Goal: Download file/media

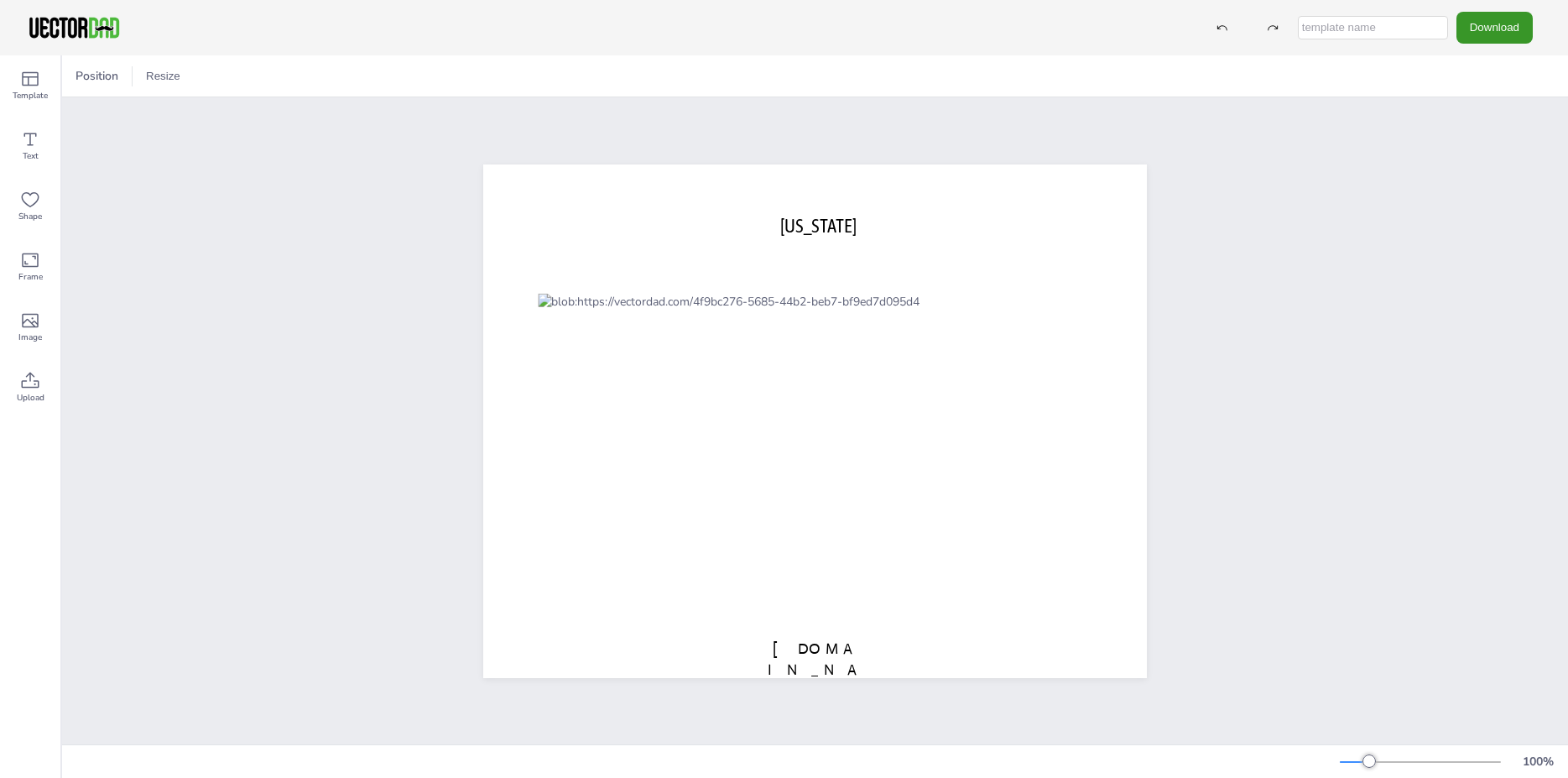
click at [1489, 25] on button "Download" at bounding box center [1495, 27] width 77 height 31
click at [1480, 131] on li "JPG" at bounding box center [1488, 136] width 137 height 35
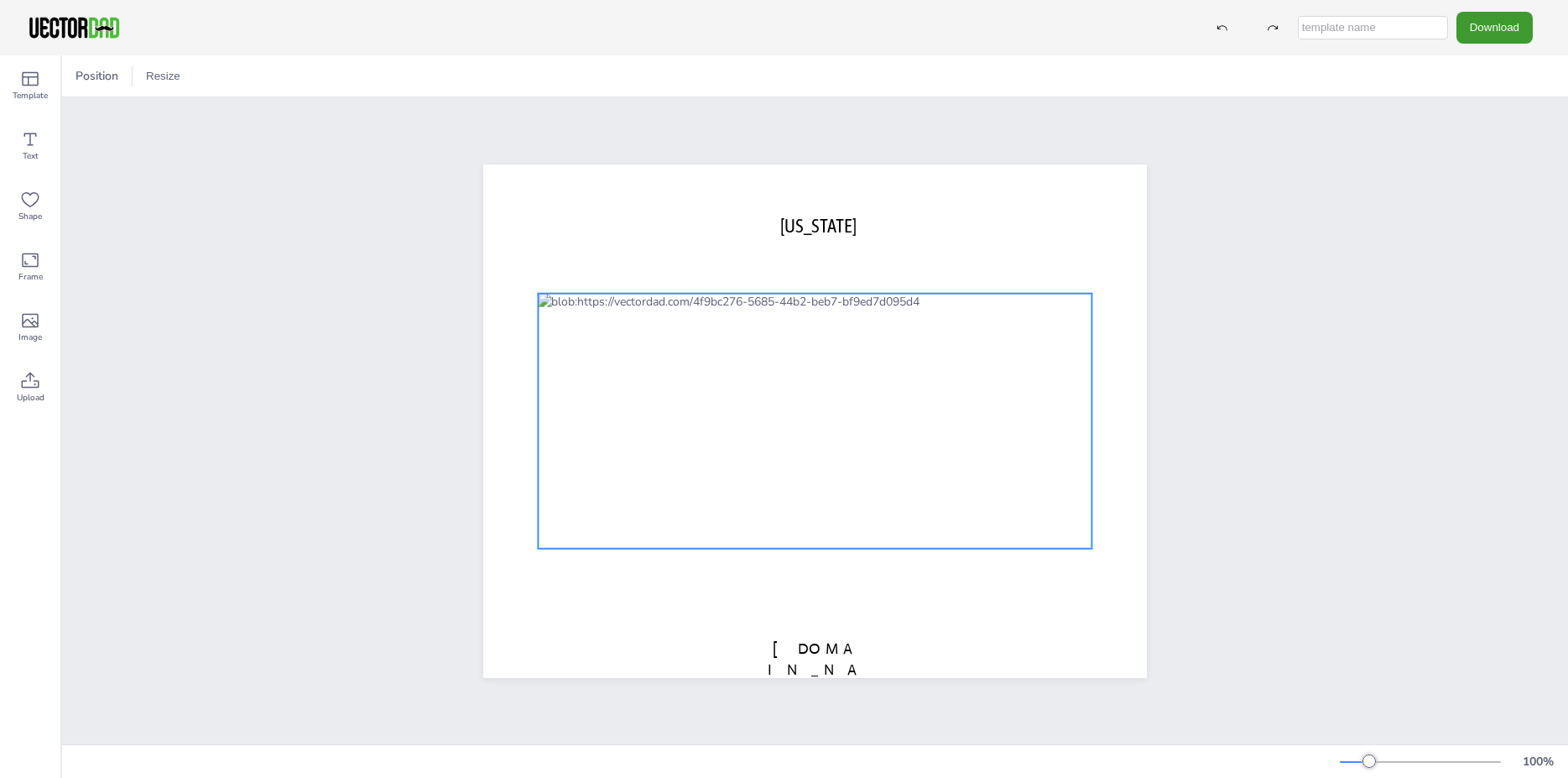
click at [1070, 529] on div at bounding box center [814, 421] width 554 height 256
click at [834, 255] on icon at bounding box center [842, 260] width 20 height 20
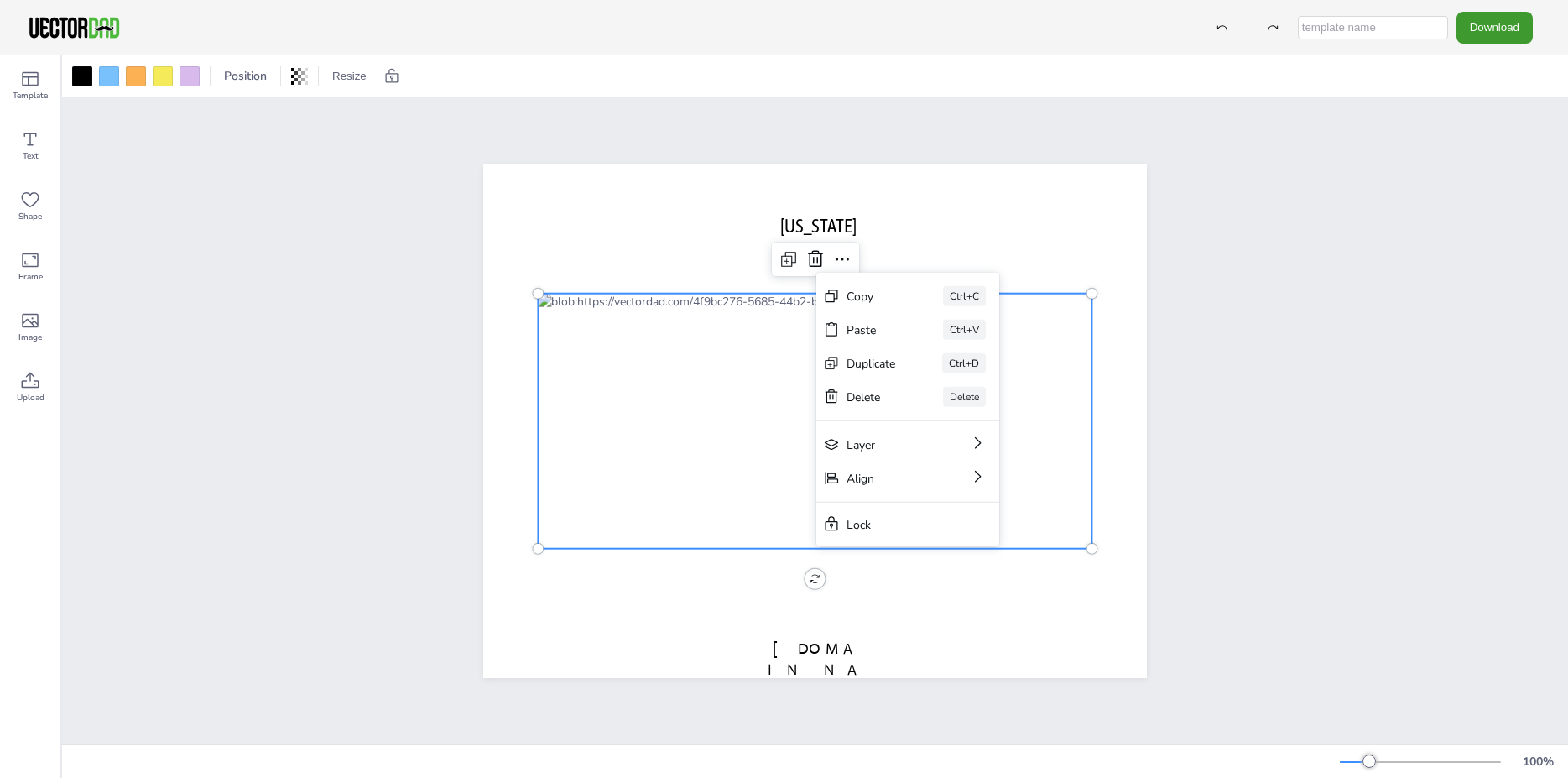
drag, startPoint x: 1502, startPoint y: 215, endPoint x: 1479, endPoint y: 226, distance: 25.5
click at [1498, 220] on div "VIRGINIA vectordad.com Copy Ctrl+C Paste Ctrl+V Duplicate Ctrl+D Delete Delete …" at bounding box center [815, 420] width 1506 height 647
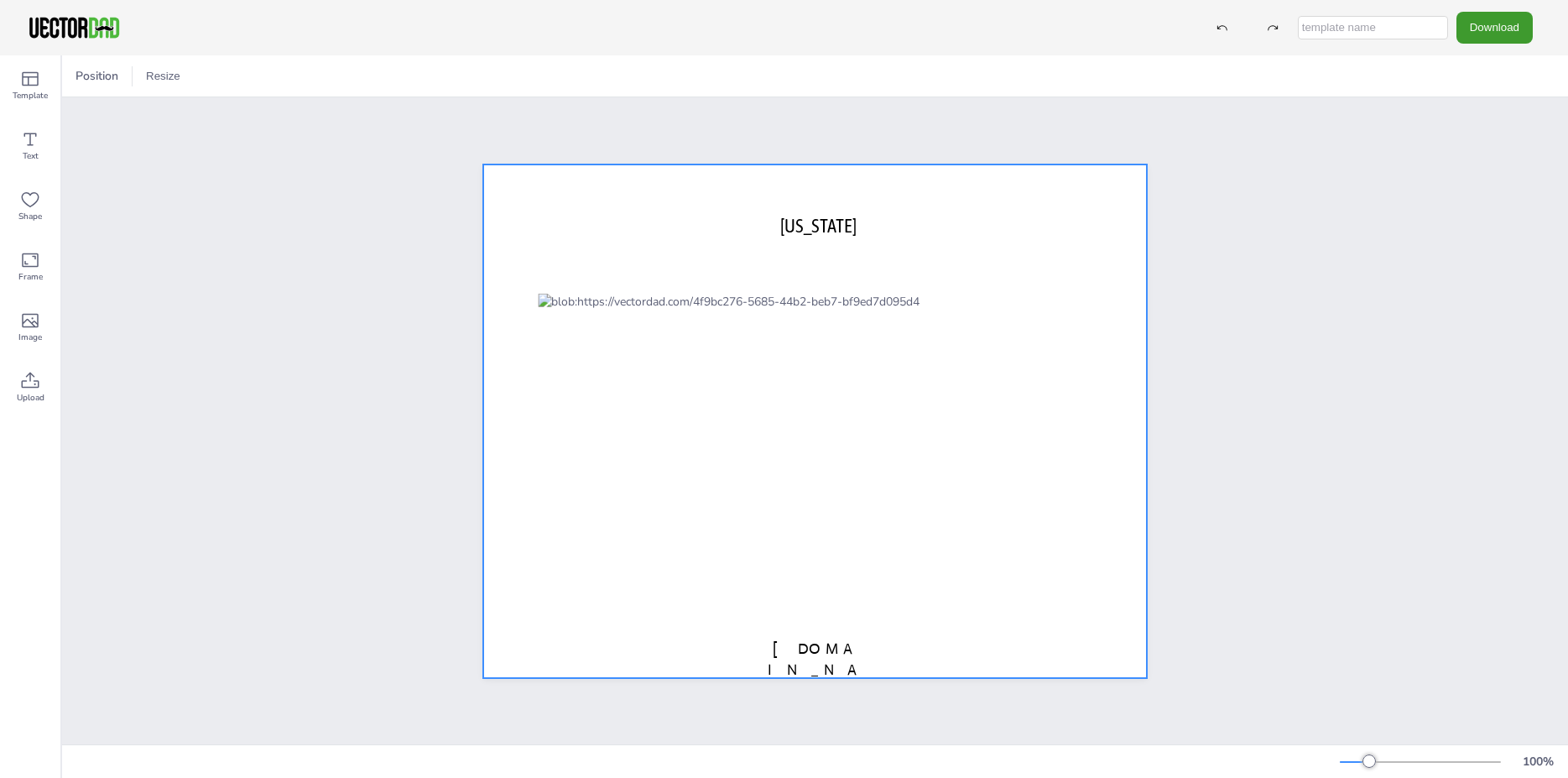
click at [858, 274] on div at bounding box center [814, 421] width 663 height 513
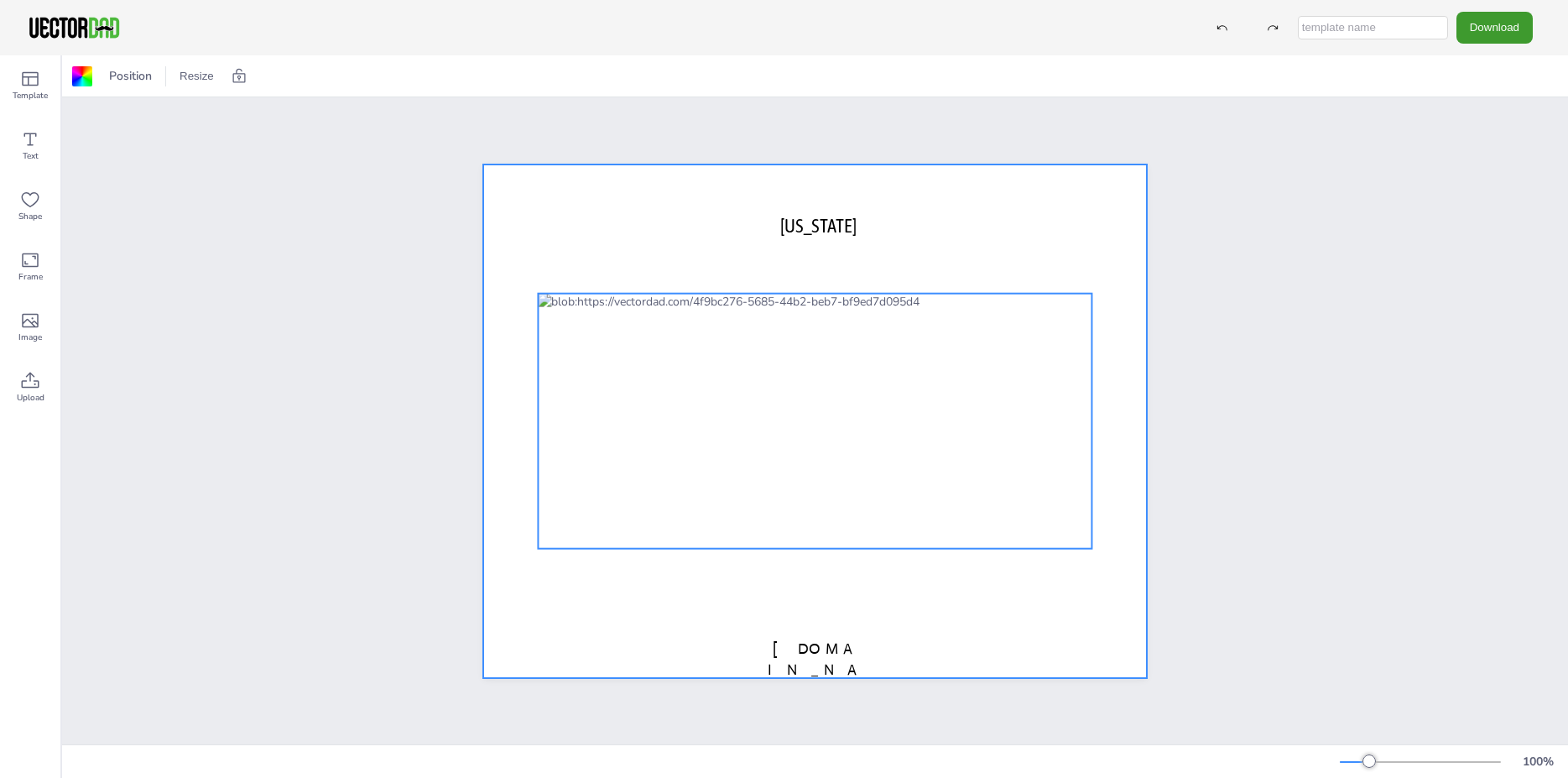
click at [798, 416] on div at bounding box center [814, 421] width 554 height 256
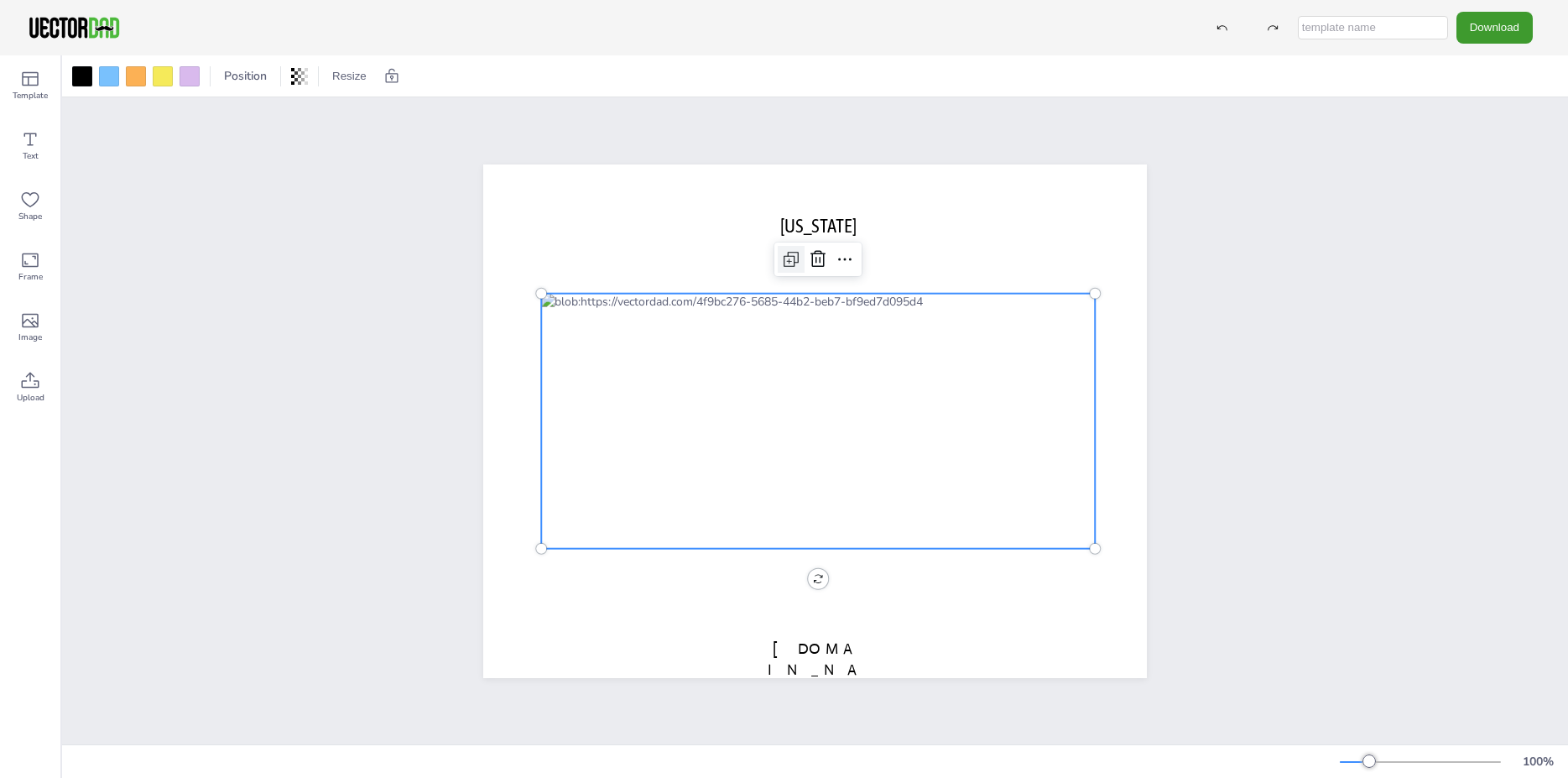
click at [785, 256] on icon at bounding box center [790, 261] width 10 height 10
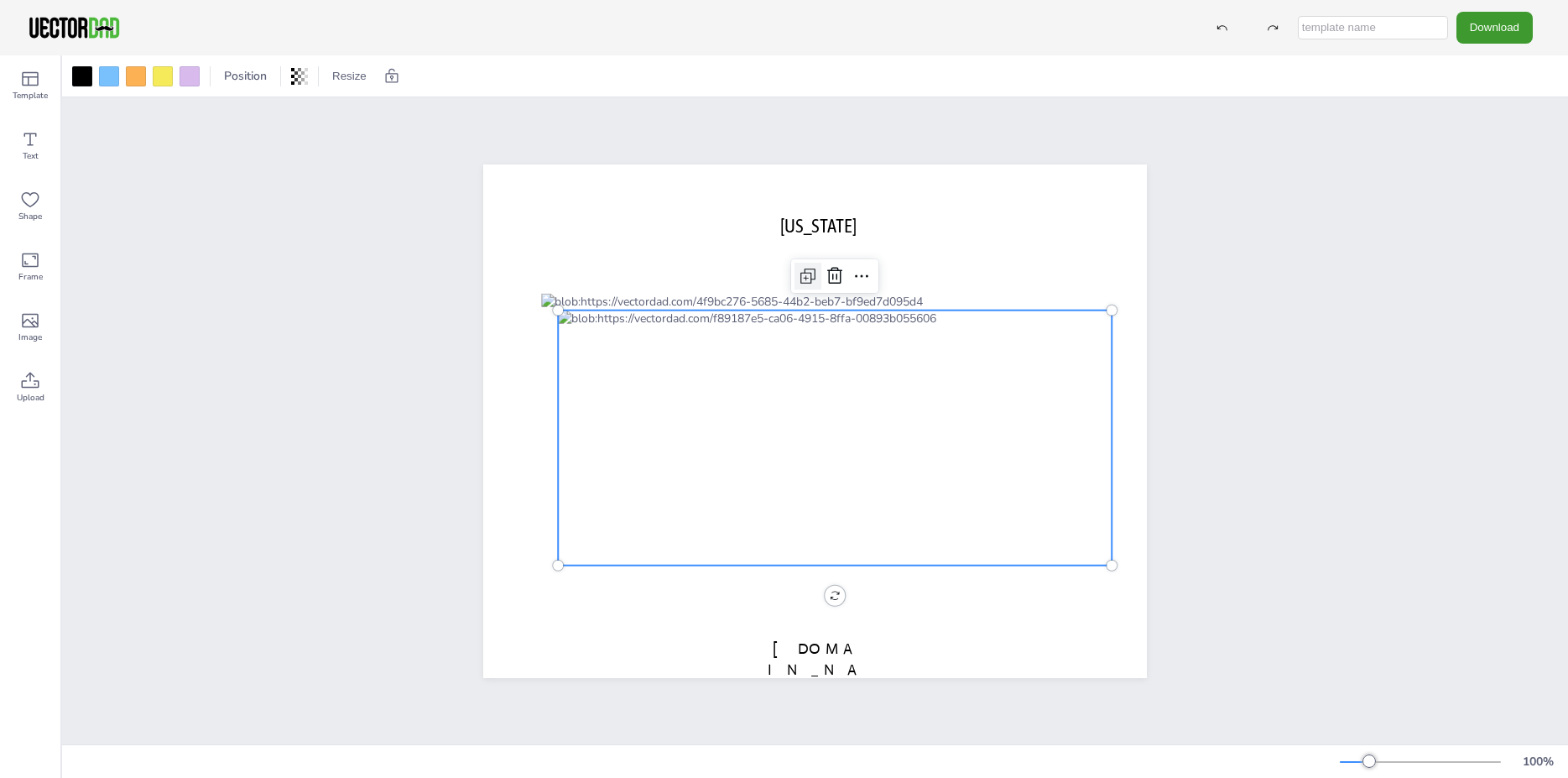
click at [798, 271] on icon at bounding box center [808, 276] width 20 height 20
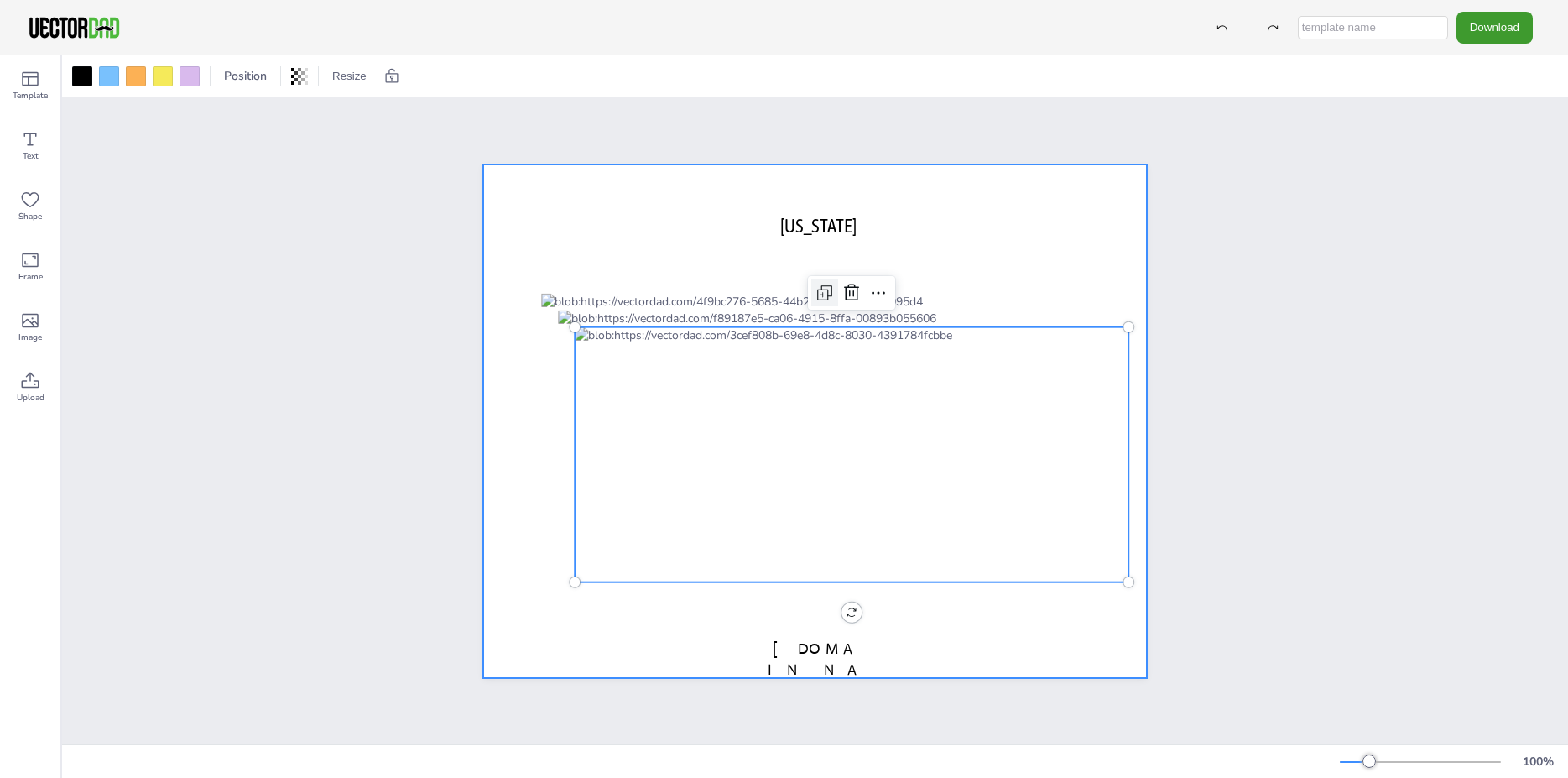
click at [796, 271] on div at bounding box center [814, 421] width 663 height 513
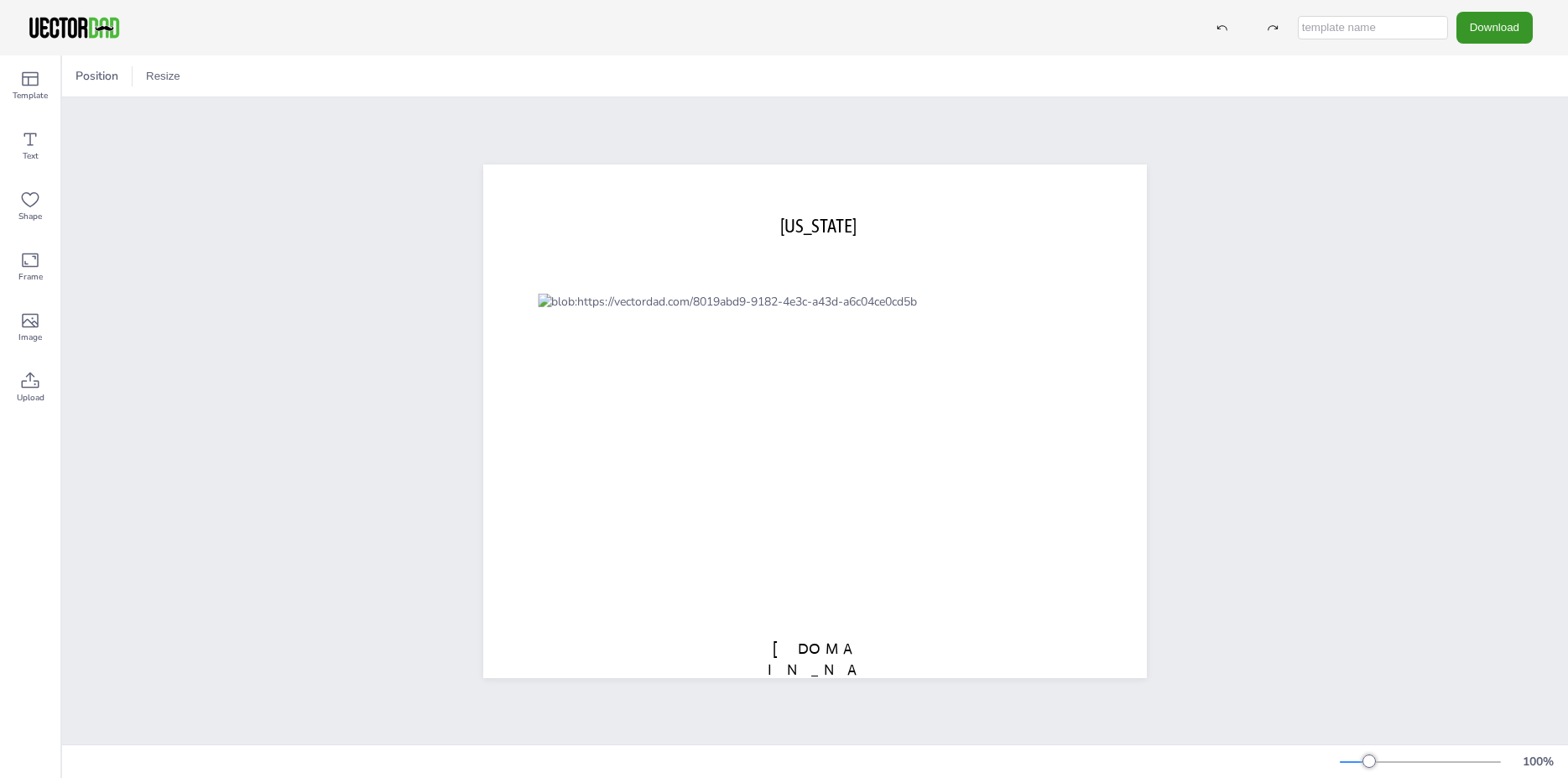
click at [1488, 26] on button "Download" at bounding box center [1495, 27] width 77 height 31
click at [1468, 204] on li "PDF" at bounding box center [1488, 205] width 137 height 35
click at [1486, 35] on button "Download" at bounding box center [1495, 27] width 77 height 31
